Goal: Book appointment/travel/reservation

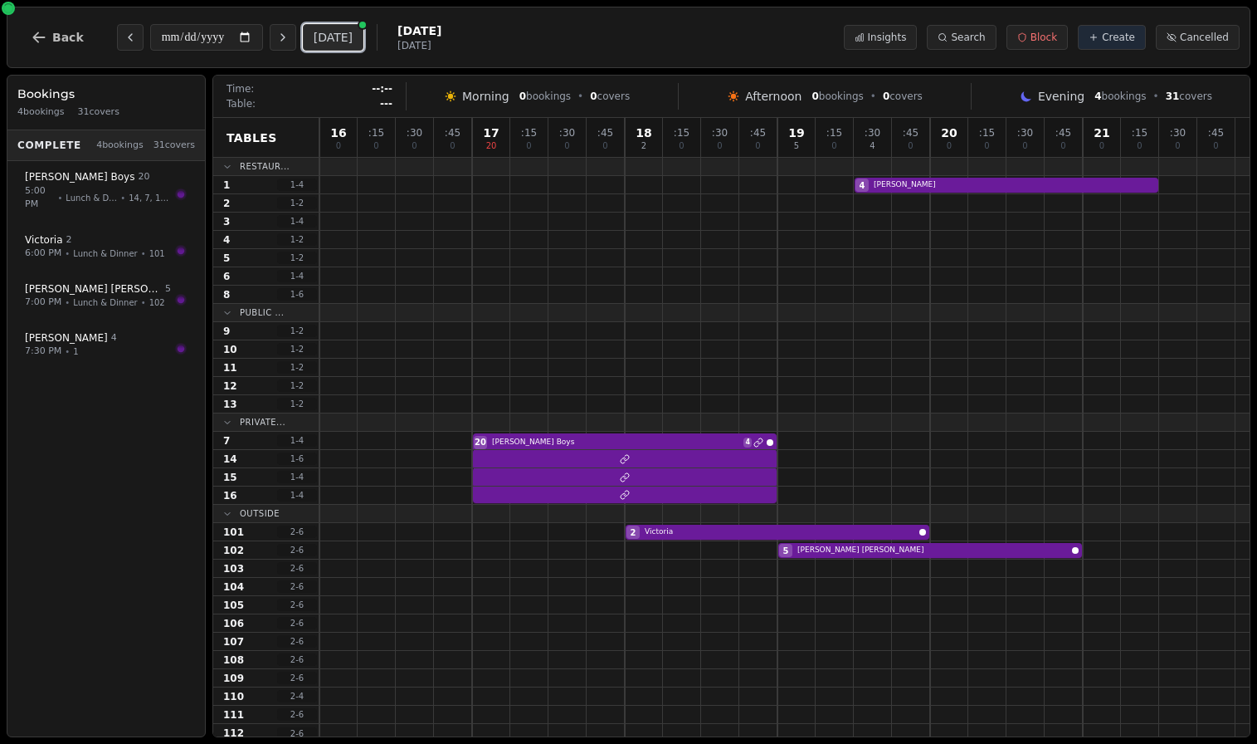
click at [320, 32] on button "[DATE]" at bounding box center [333, 37] width 61 height 27
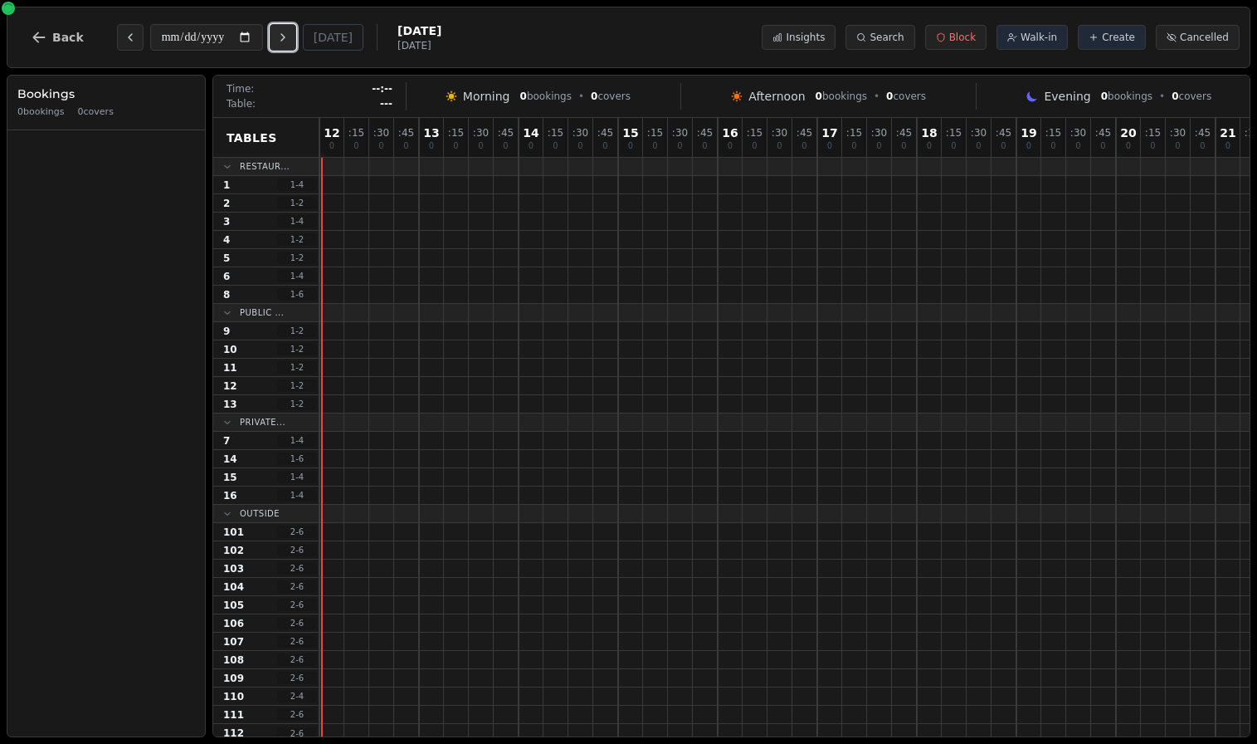
click at [281, 33] on button "Next day" at bounding box center [283, 37] width 27 height 27
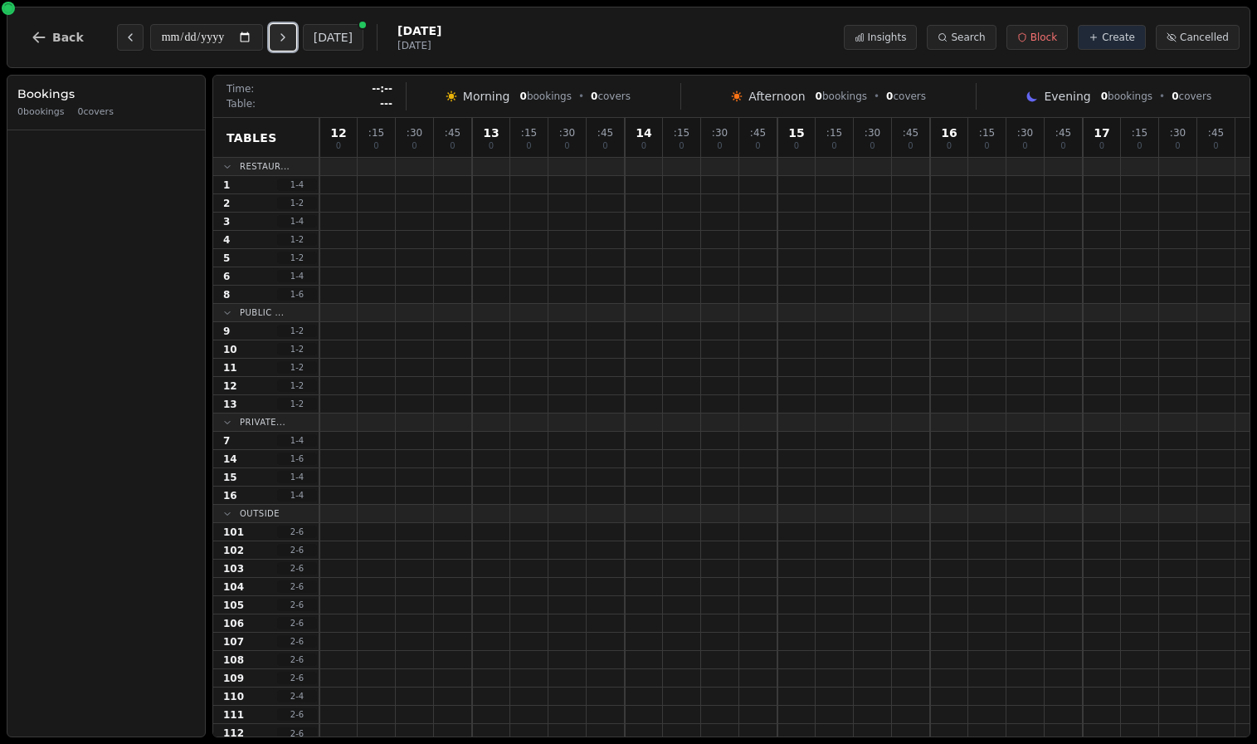
click at [281, 33] on button "Next day" at bounding box center [283, 37] width 27 height 27
type input "**********"
click at [66, 32] on span "Back" at bounding box center [68, 38] width 32 height 12
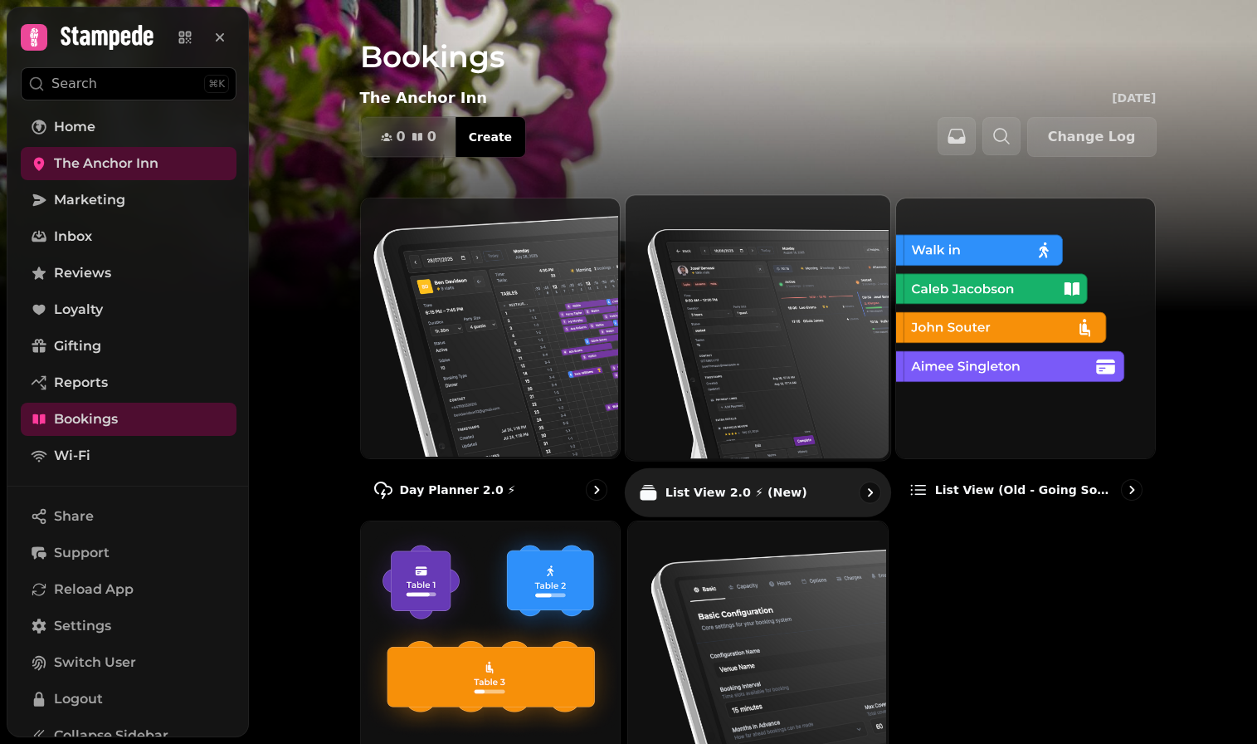
click at [790, 351] on img at bounding box center [756, 325] width 265 height 265
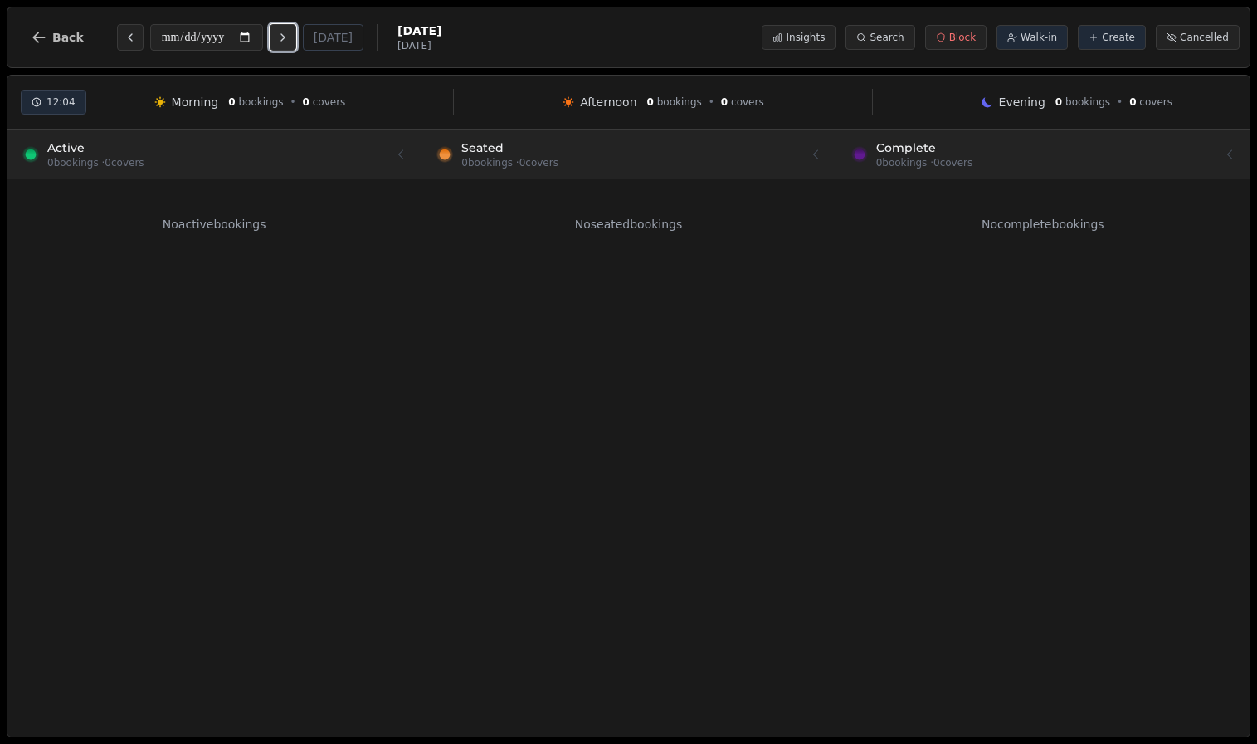
click at [283, 37] on icon "Next day" at bounding box center [282, 37] width 13 height 13
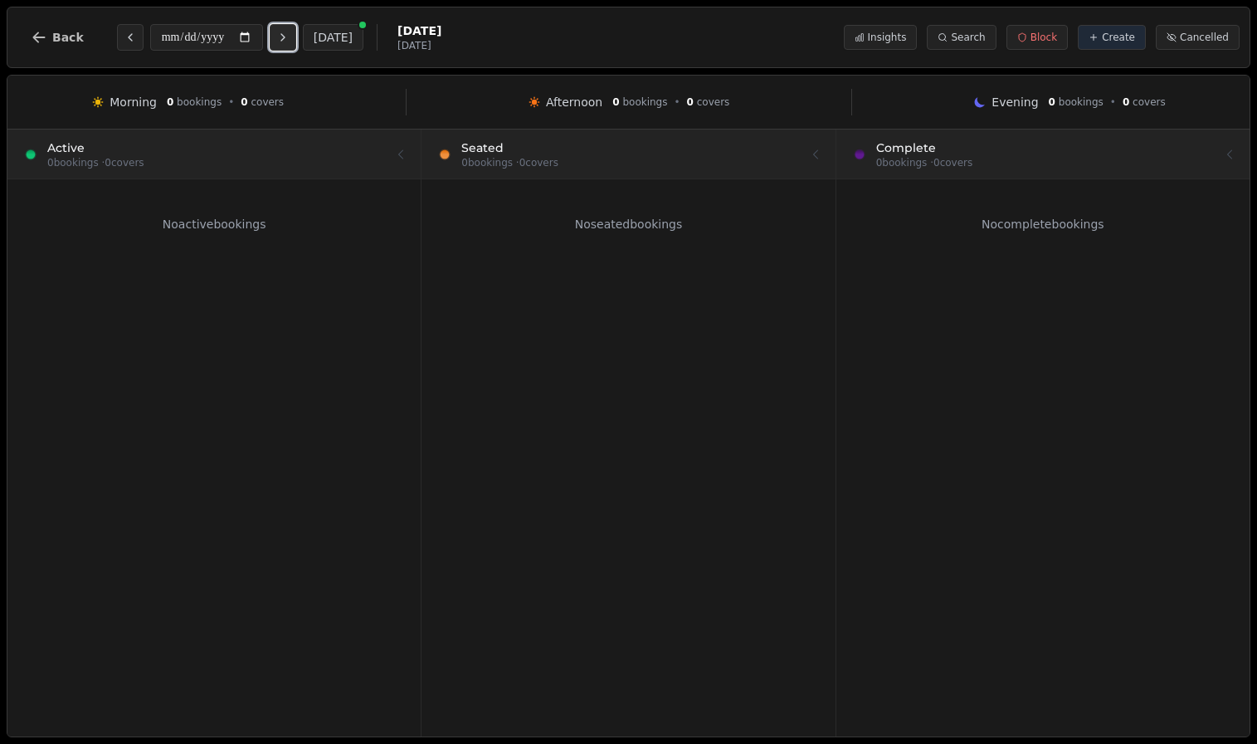
click at [283, 37] on icon "Next day" at bounding box center [282, 37] width 13 height 13
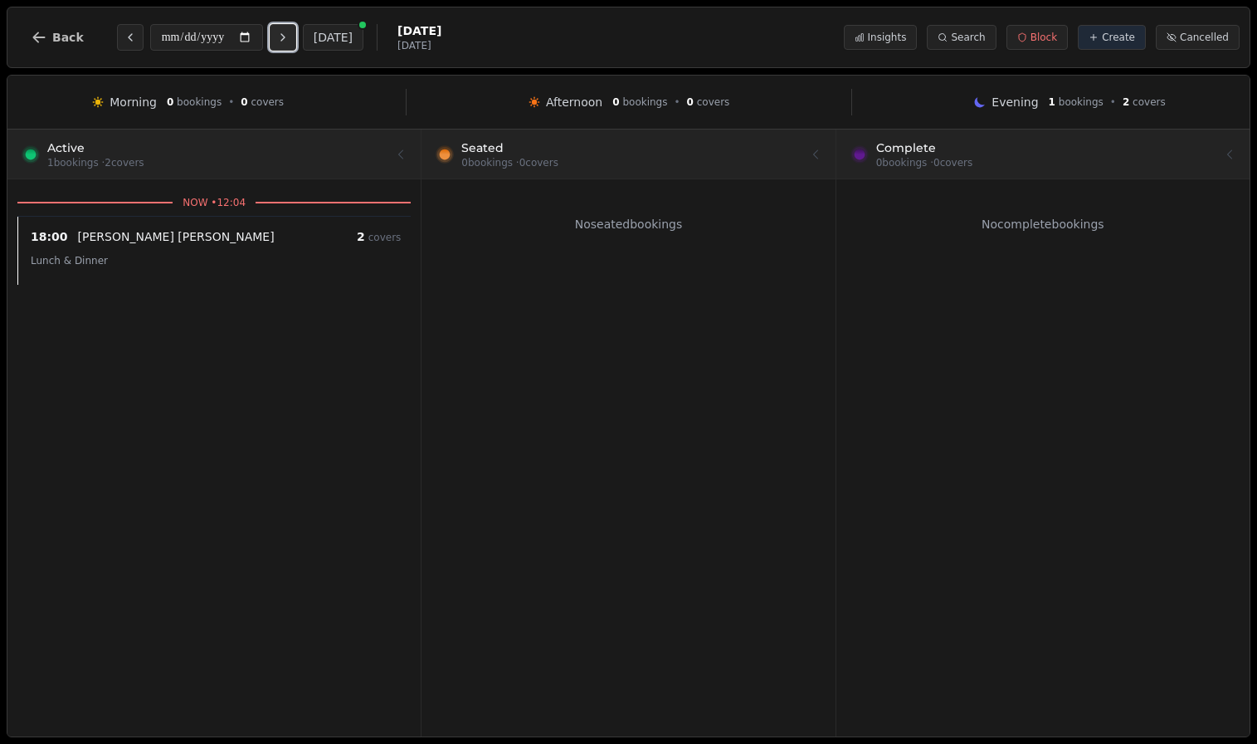
click at [283, 37] on icon "Next day" at bounding box center [282, 37] width 13 height 13
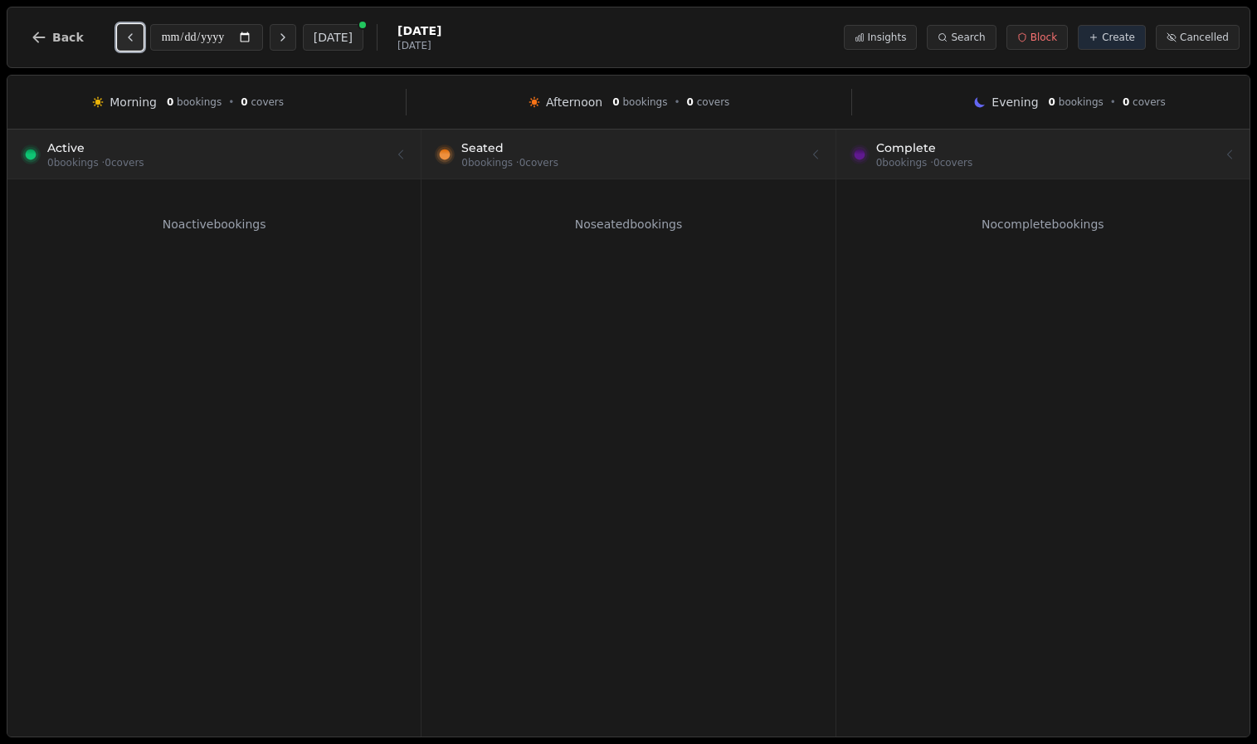
click at [122, 24] on button "Previous day" at bounding box center [130, 37] width 27 height 27
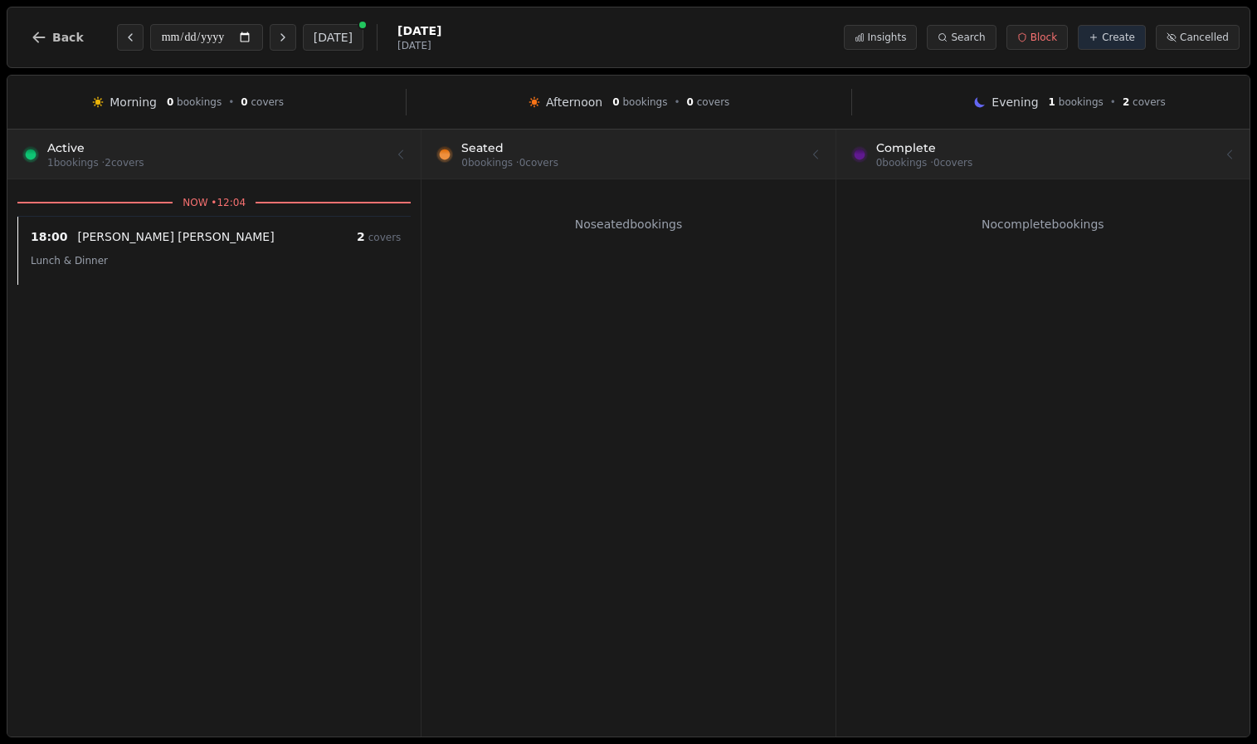
drag, startPoint x: 101, startPoint y: 253, endPoint x: 240, endPoint y: 329, distance: 157.8
click at [240, 329] on div "NOW • 12:04 18:00 Rita Raftery 2 covers Lunch & Dinner" at bounding box center [213, 457] width 413 height 557
click at [251, 261] on div "Lunch & Dinner" at bounding box center [216, 260] width 370 height 20
select select "****"
select select "*"
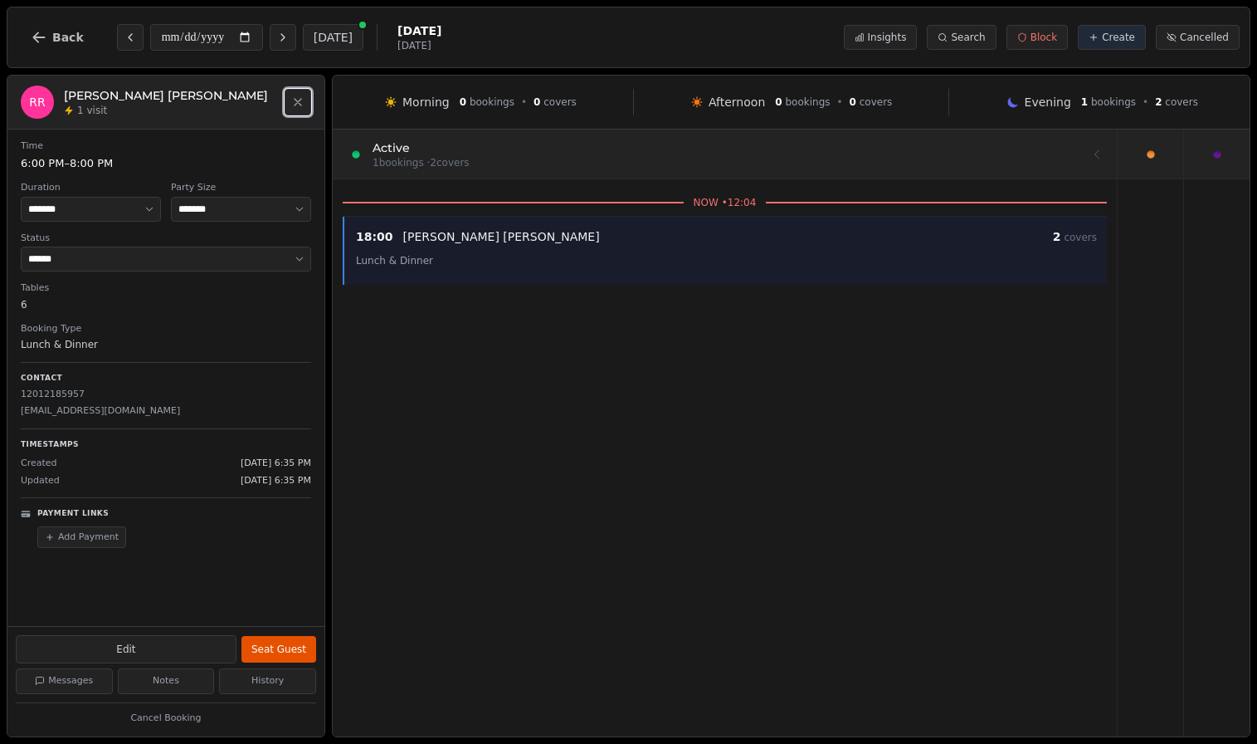
click at [302, 99] on icon "Close" at bounding box center [297, 101] width 13 height 13
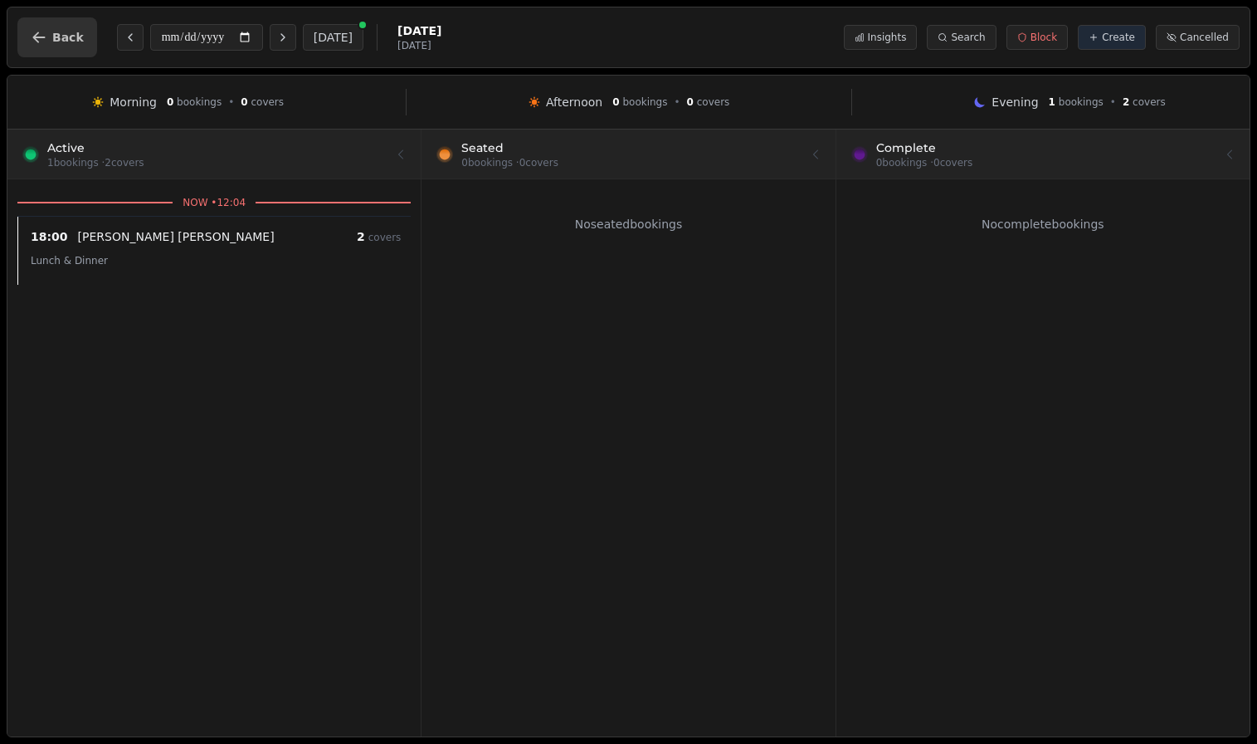
click at [70, 45] on button "Back" at bounding box center [57, 37] width 80 height 40
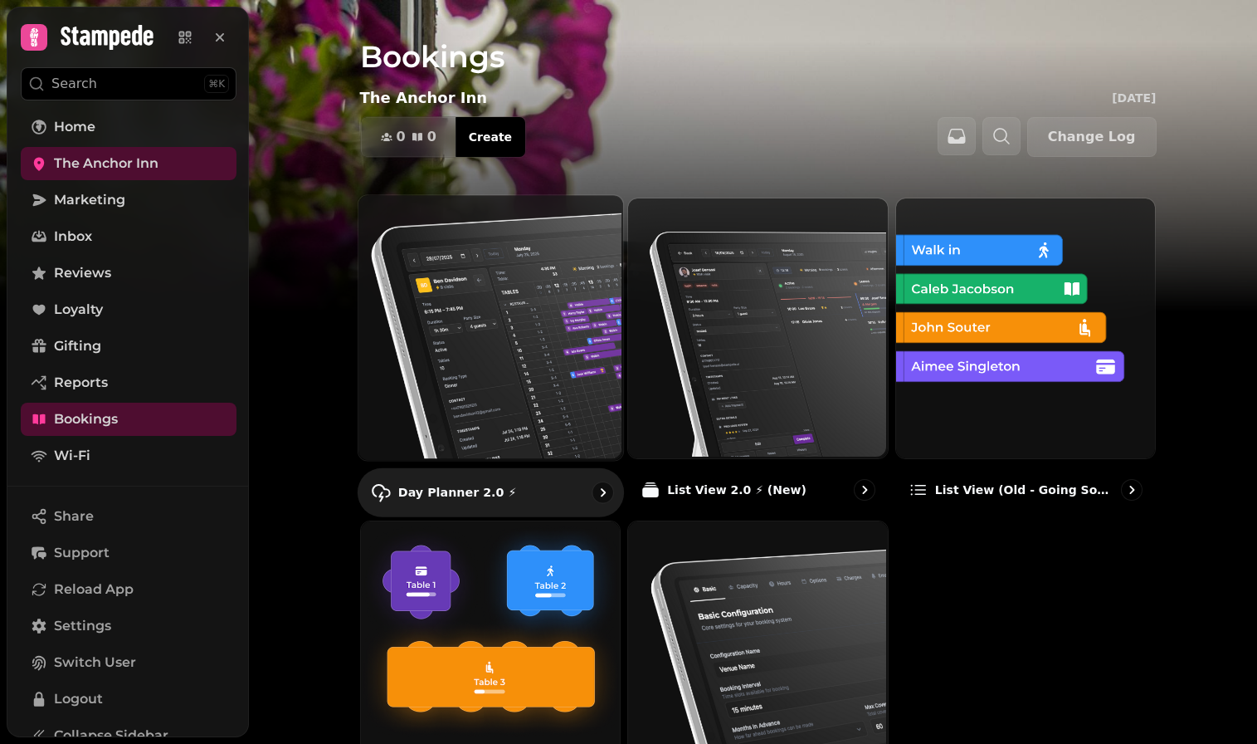
scroll to position [98, 0]
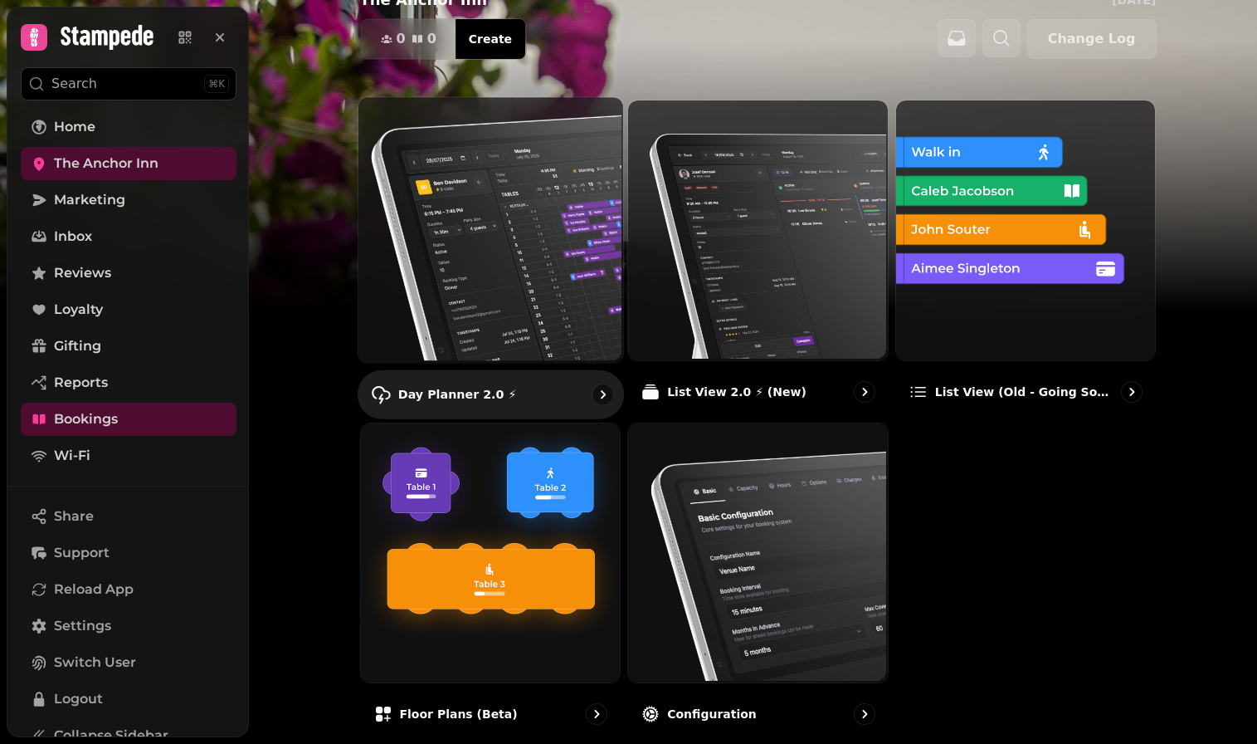
click at [453, 300] on img at bounding box center [488, 227] width 265 height 265
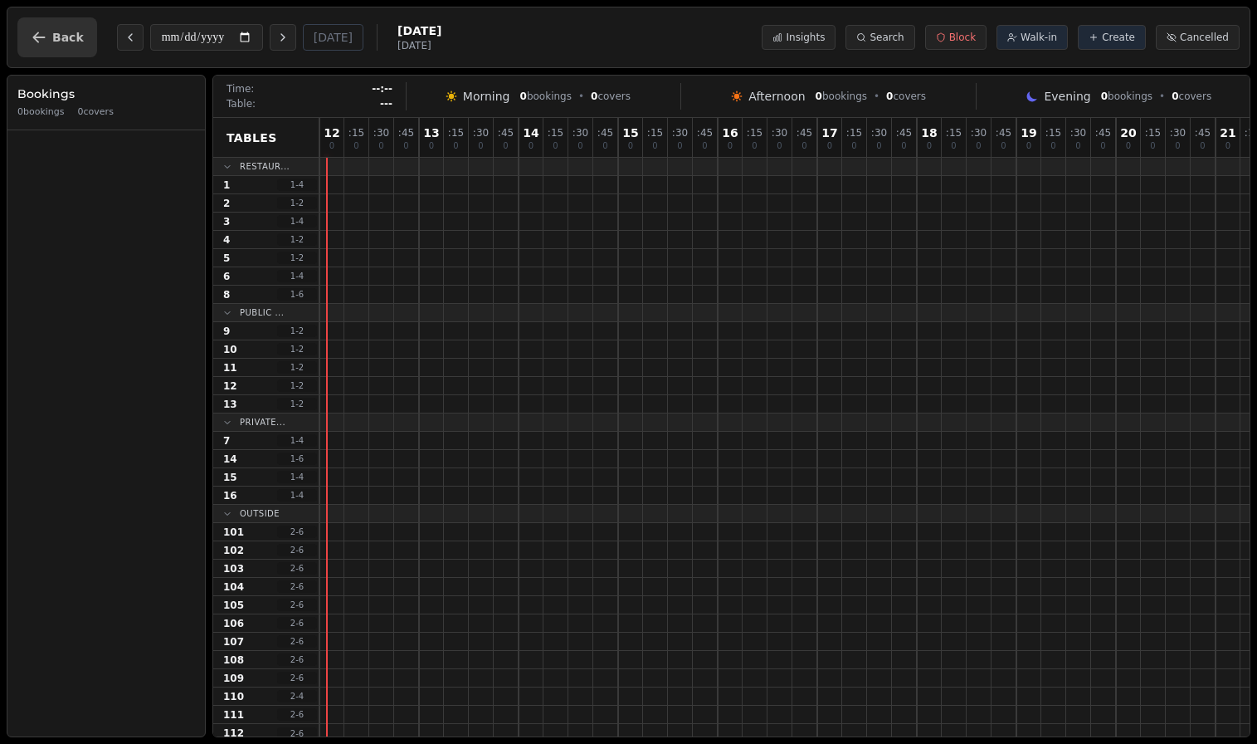
click at [75, 39] on span "Back" at bounding box center [68, 38] width 32 height 12
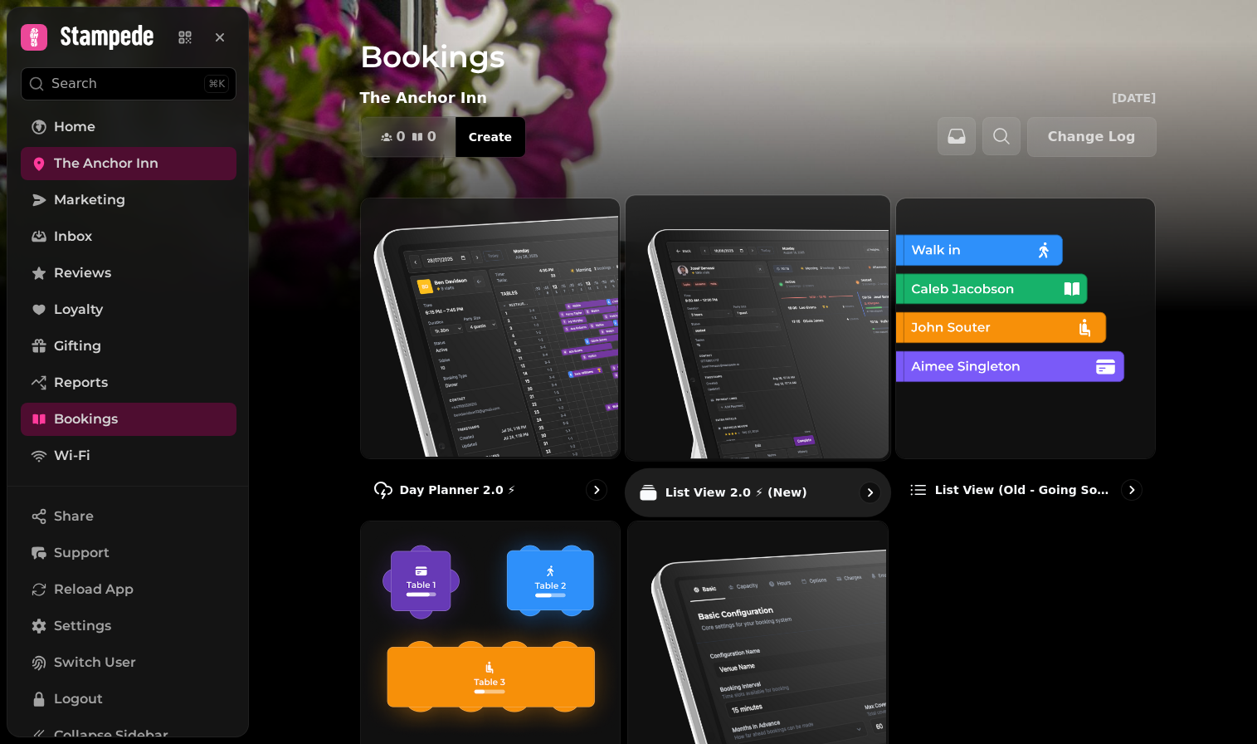
click at [720, 290] on img at bounding box center [756, 325] width 265 height 265
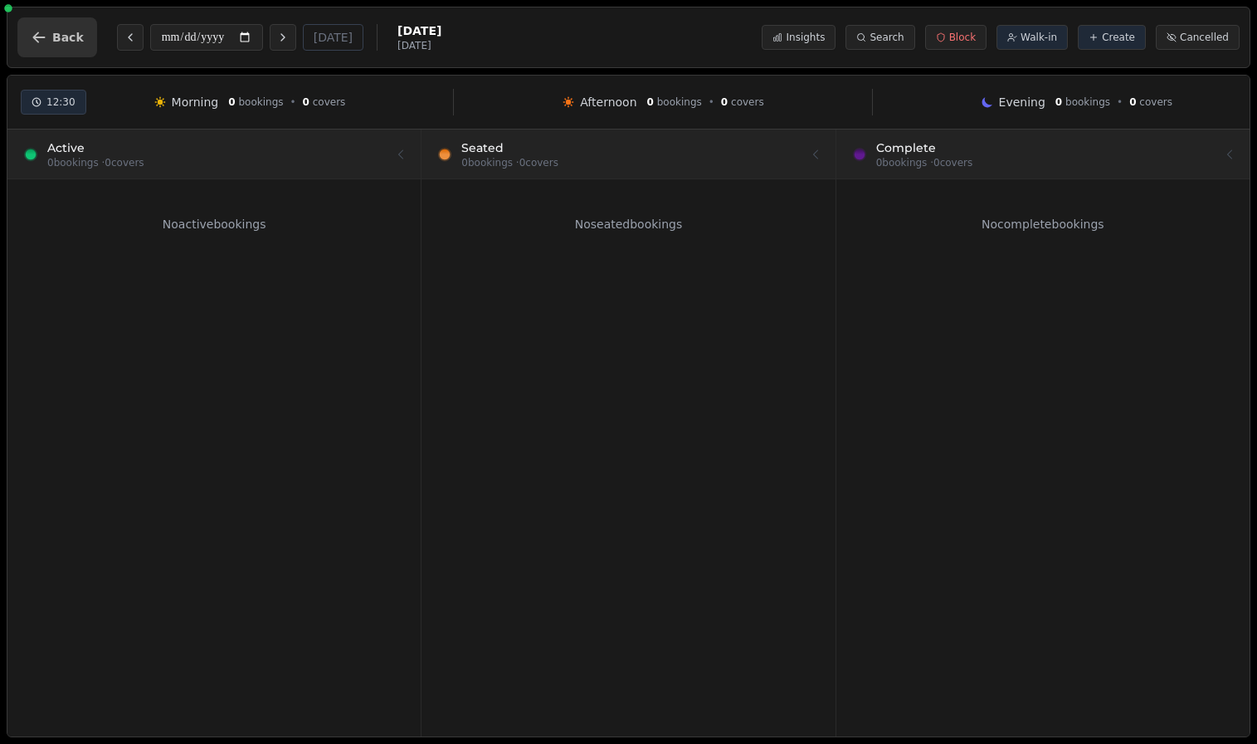
click at [27, 31] on button "Back" at bounding box center [57, 37] width 80 height 40
